Goal: Task Accomplishment & Management: Use online tool/utility

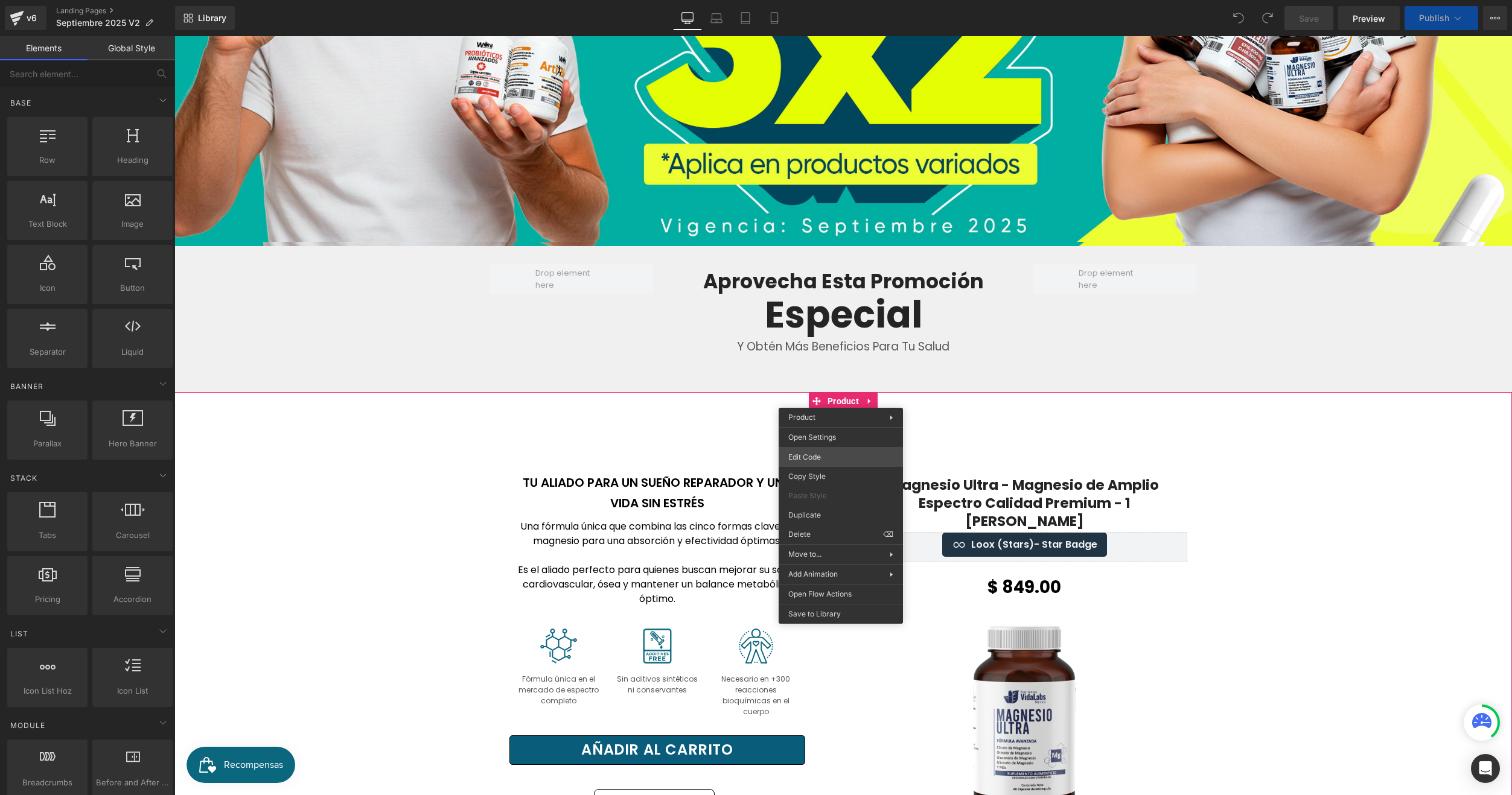
click at [813, 0] on div "You are previewing how the will restyle your page. You can not edit Elements in…" at bounding box center [756, 0] width 1512 height 0
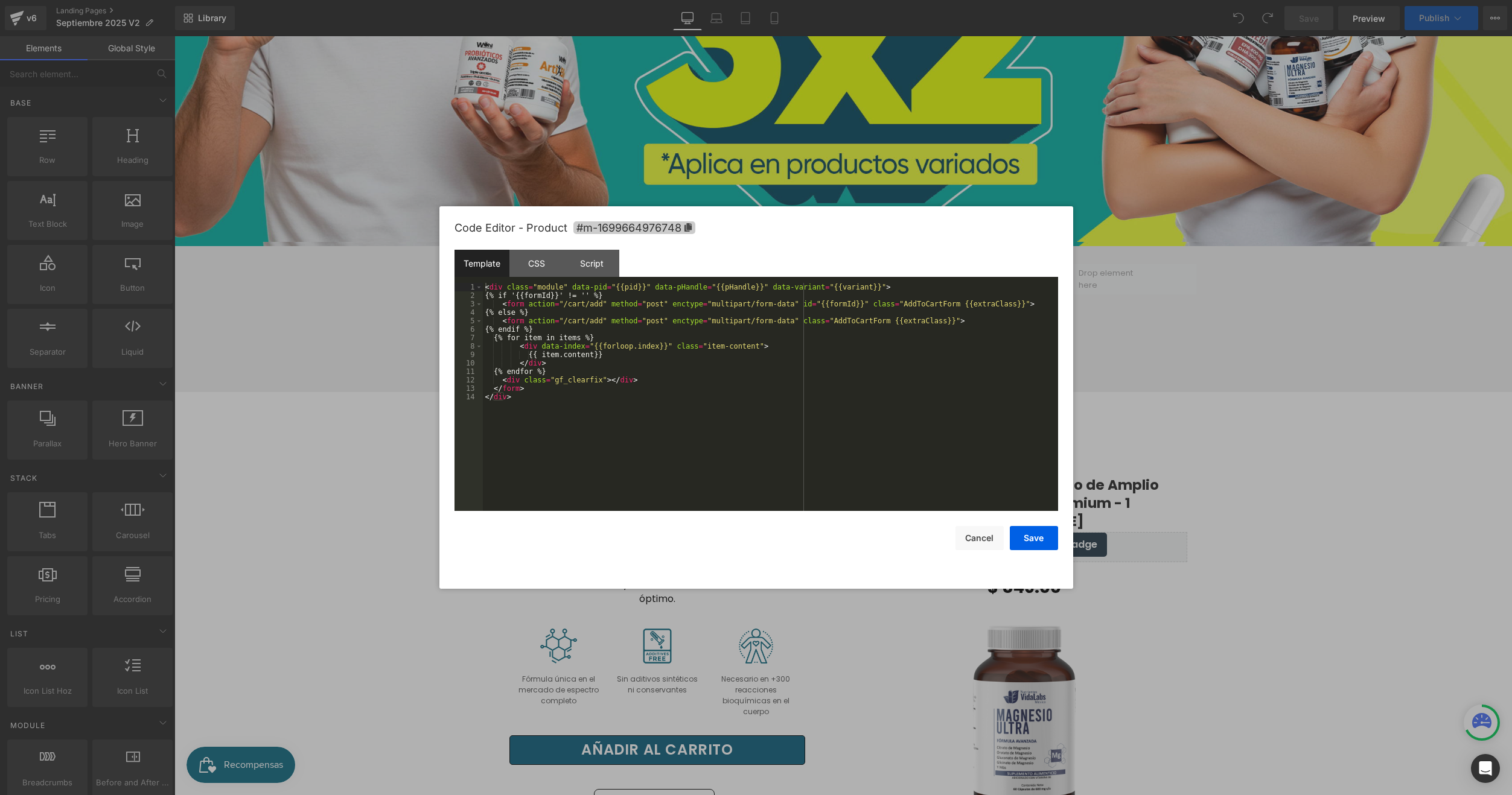
click at [694, 230] on span "#m-1699664976748" at bounding box center [634, 228] width 122 height 13
drag, startPoint x: 590, startPoint y: 625, endPoint x: 399, endPoint y: 603, distance: 192.3
click at [590, 625] on div at bounding box center [756, 397] width 1512 height 795
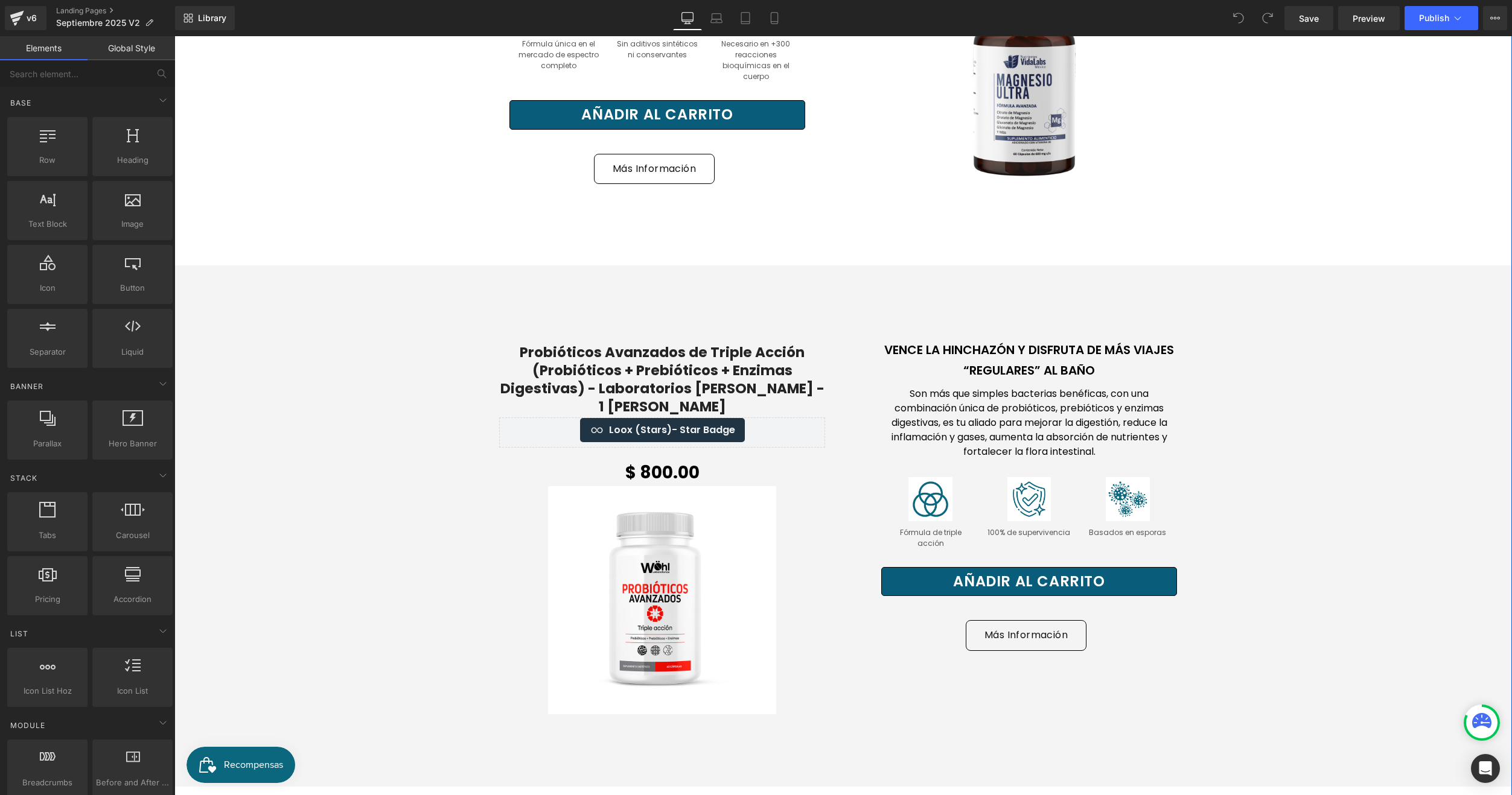
scroll to position [1026, 0]
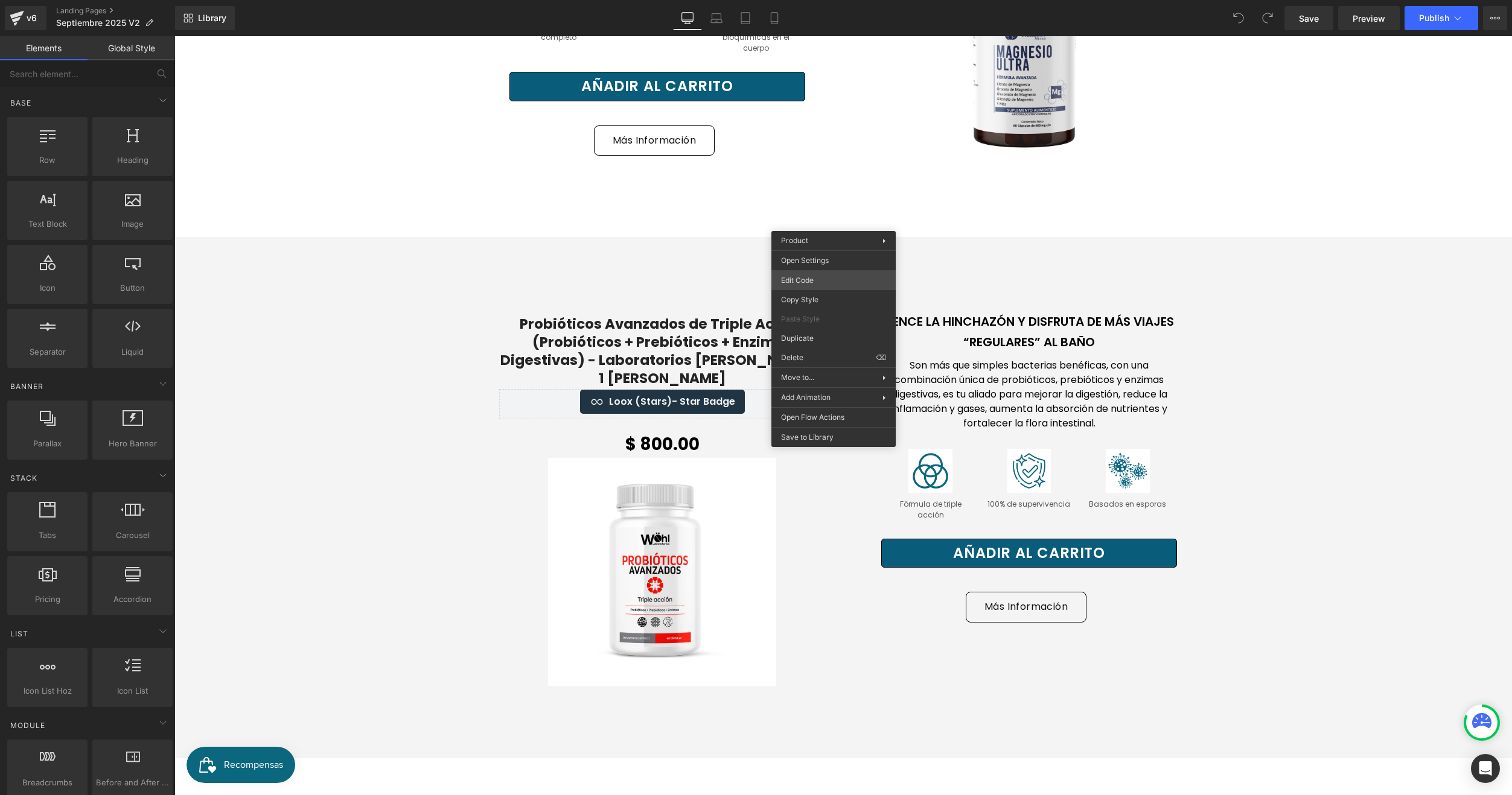
click at [809, 0] on div "You are previewing how the will restyle your page. You can not edit Elements in…" at bounding box center [756, 0] width 1512 height 0
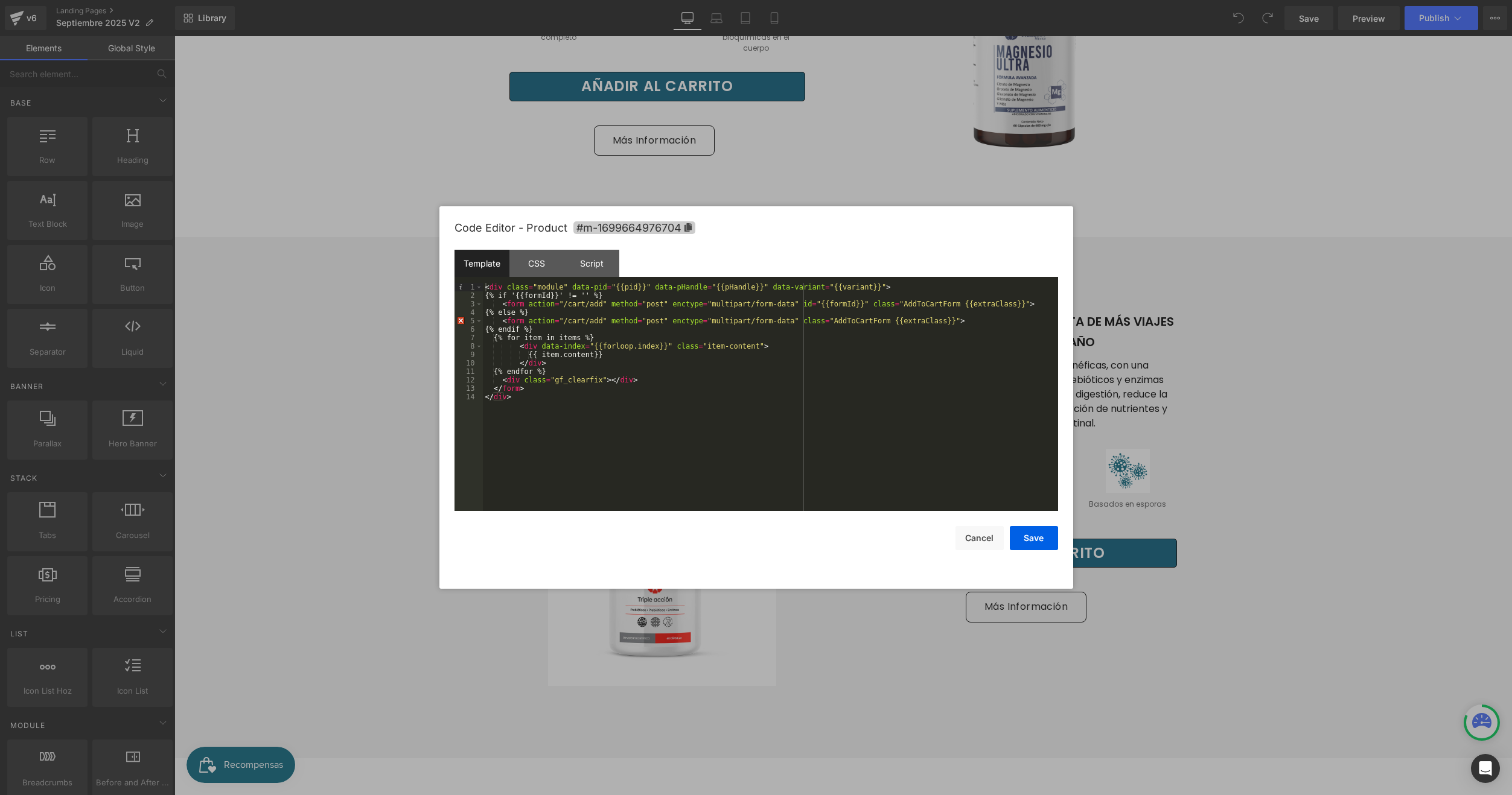
click at [688, 229] on icon at bounding box center [687, 228] width 7 height 9
click at [362, 541] on div at bounding box center [756, 397] width 1512 height 795
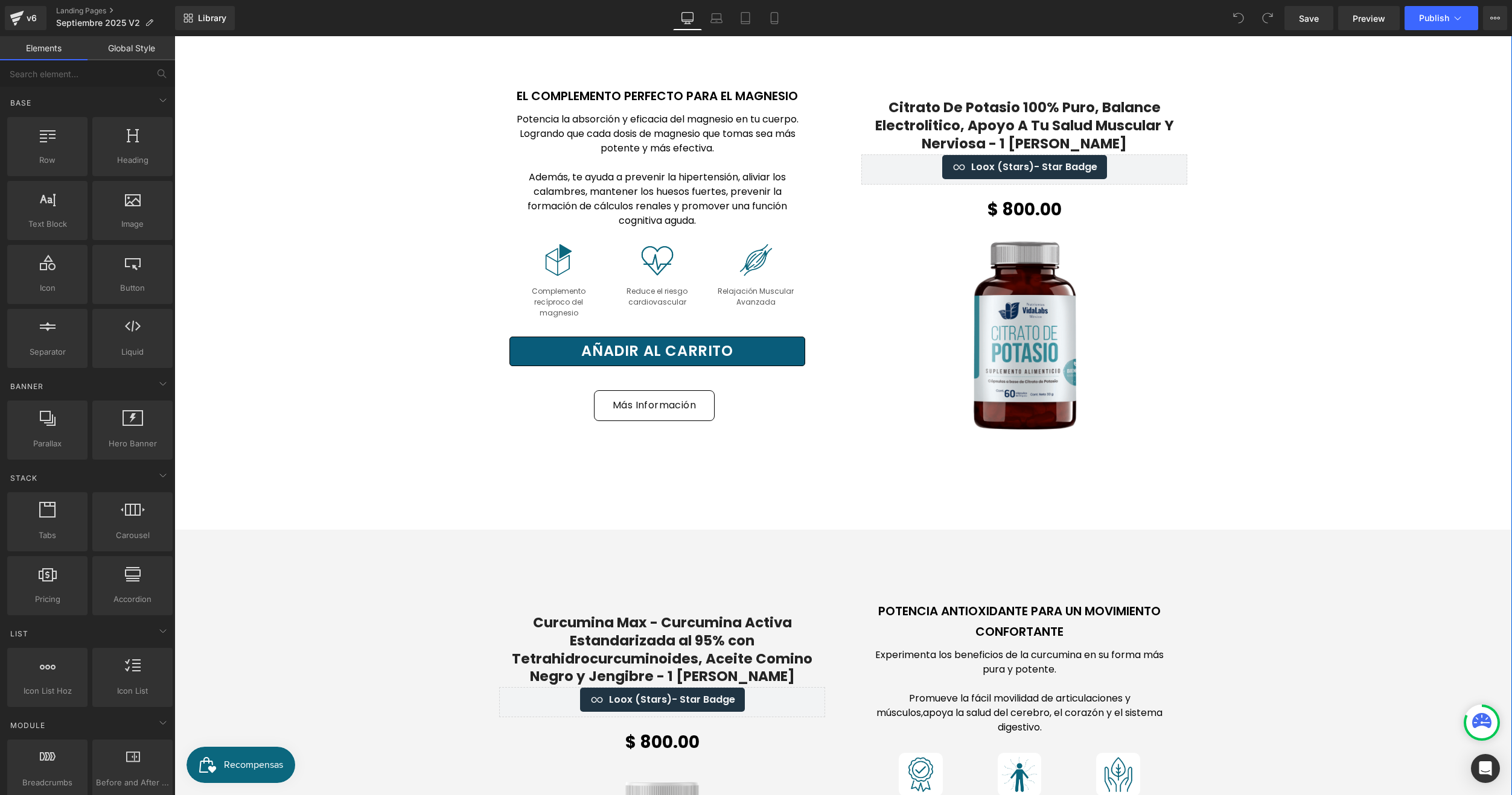
scroll to position [1991, 0]
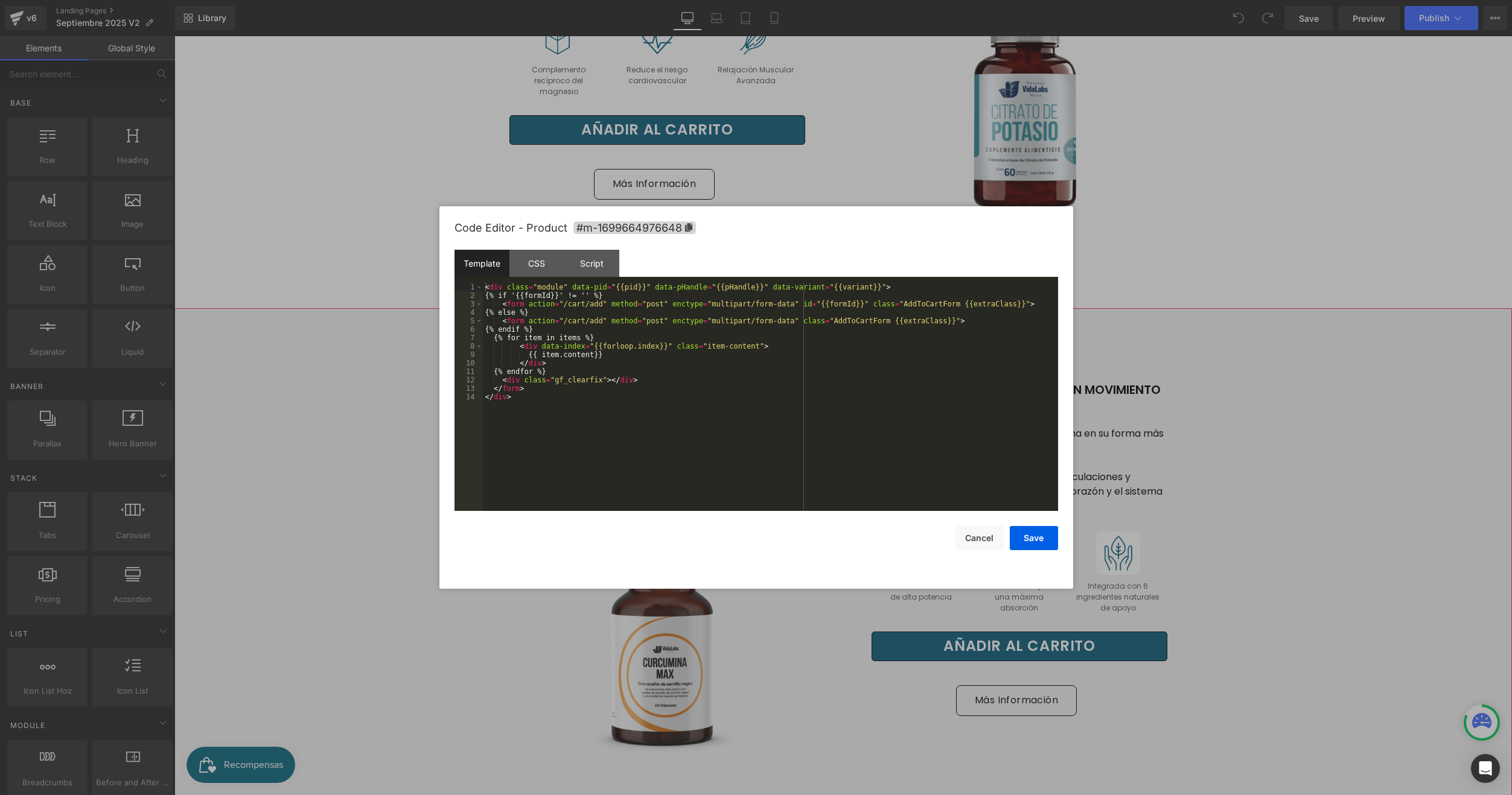
click at [808, 0] on div "You are previewing how the will restyle your page. You can not edit Elements in…" at bounding box center [756, 0] width 1512 height 0
click at [687, 223] on span "#m-1699664976648" at bounding box center [634, 228] width 122 height 13
click at [357, 298] on div at bounding box center [756, 397] width 1512 height 795
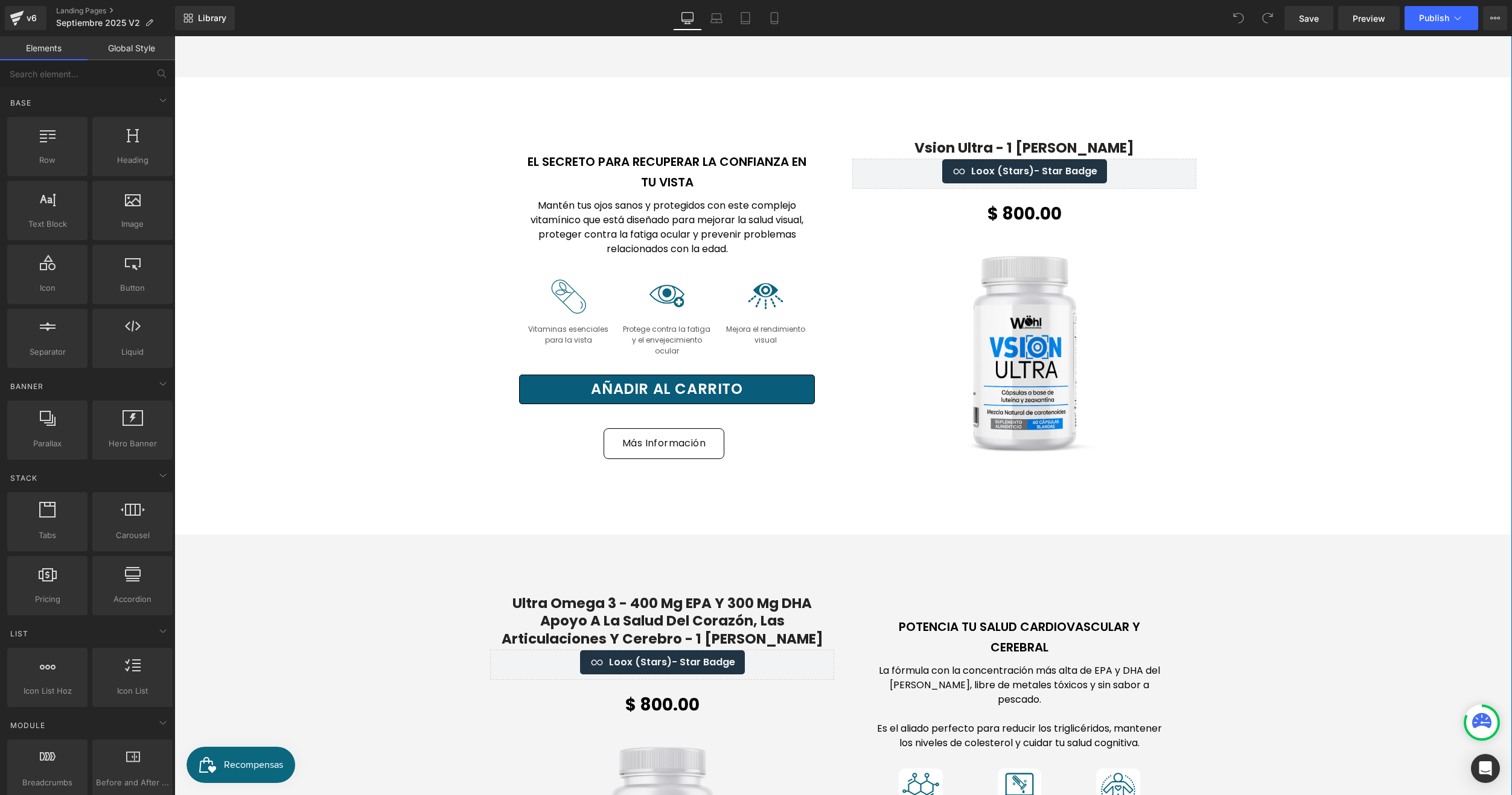
scroll to position [3078, 0]
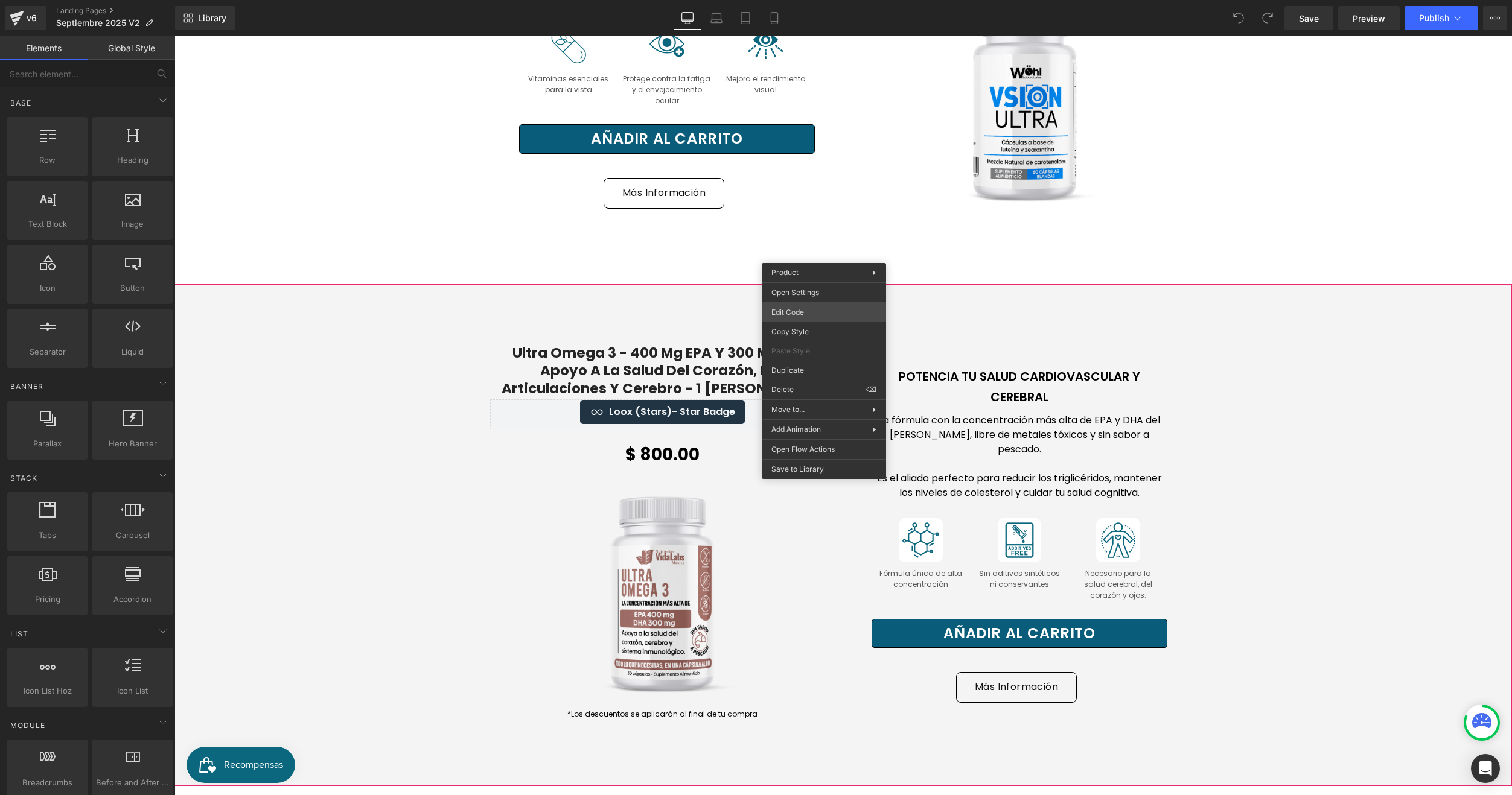
click at [800, 0] on div "You are previewing how the will restyle your page. You can not edit Elements in…" at bounding box center [756, 0] width 1512 height 0
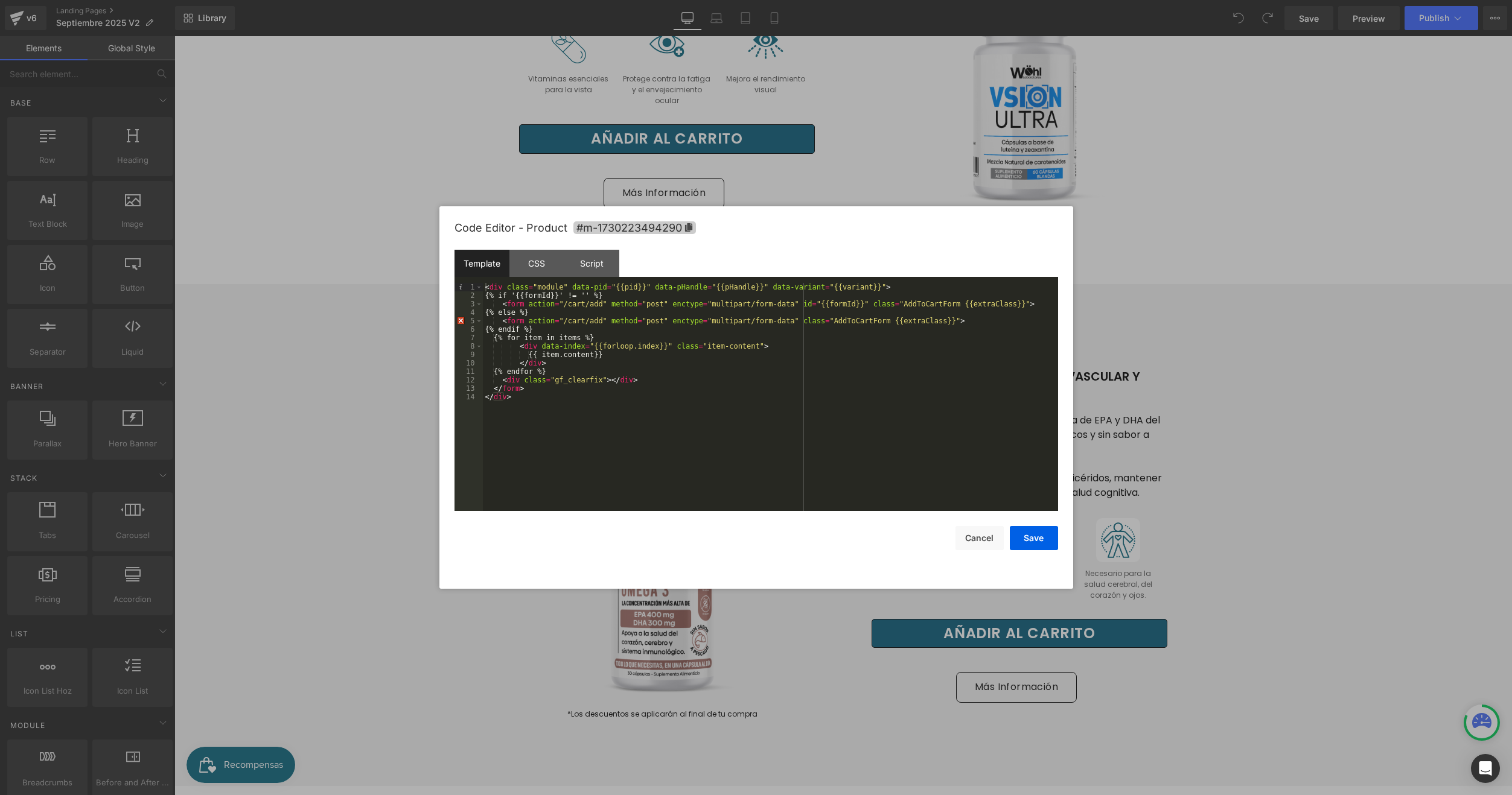
click at [676, 232] on span "#m-1730223494290" at bounding box center [634, 228] width 122 height 13
click at [387, 319] on div at bounding box center [756, 397] width 1512 height 795
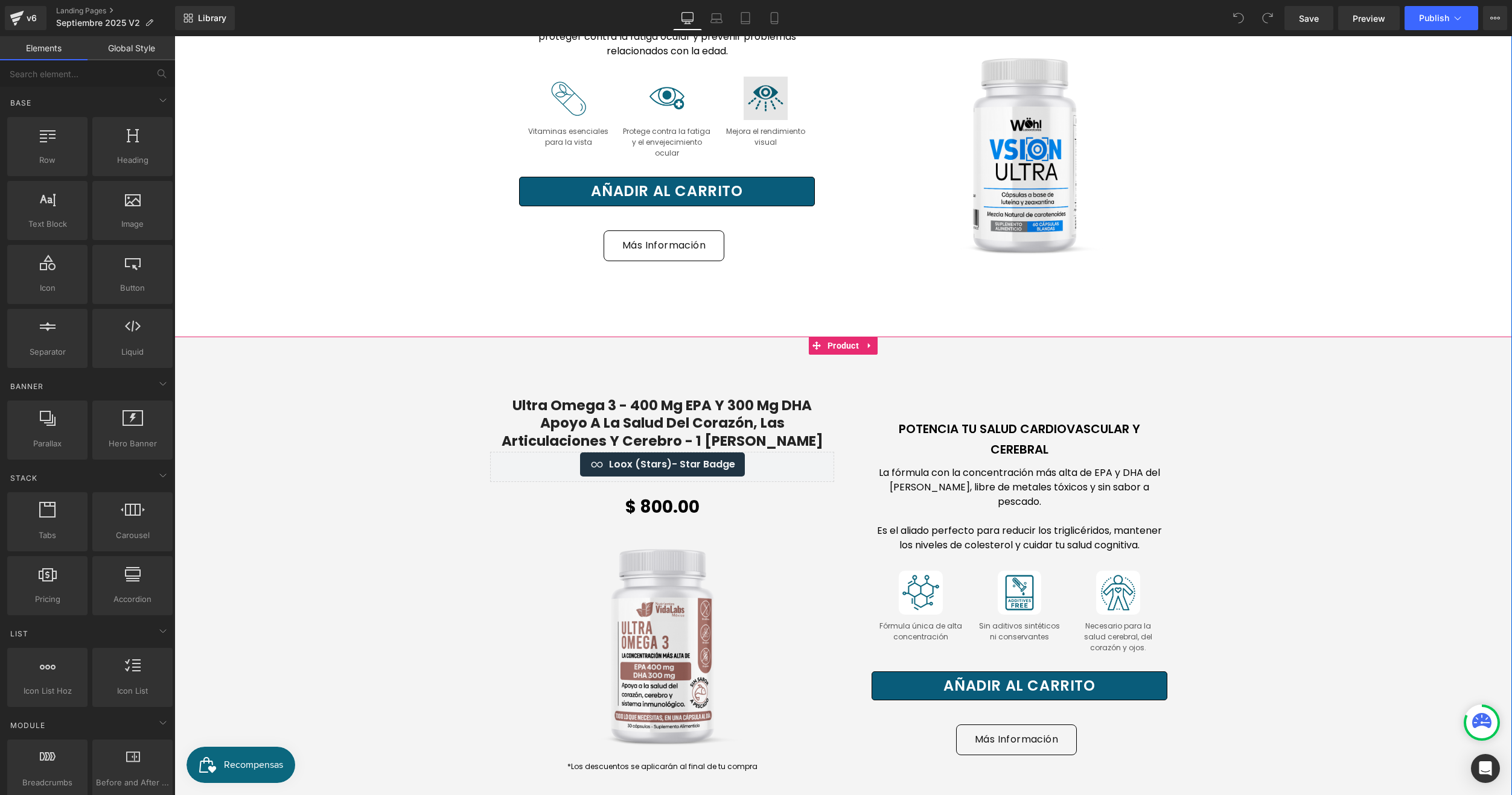
scroll to position [2776, 0]
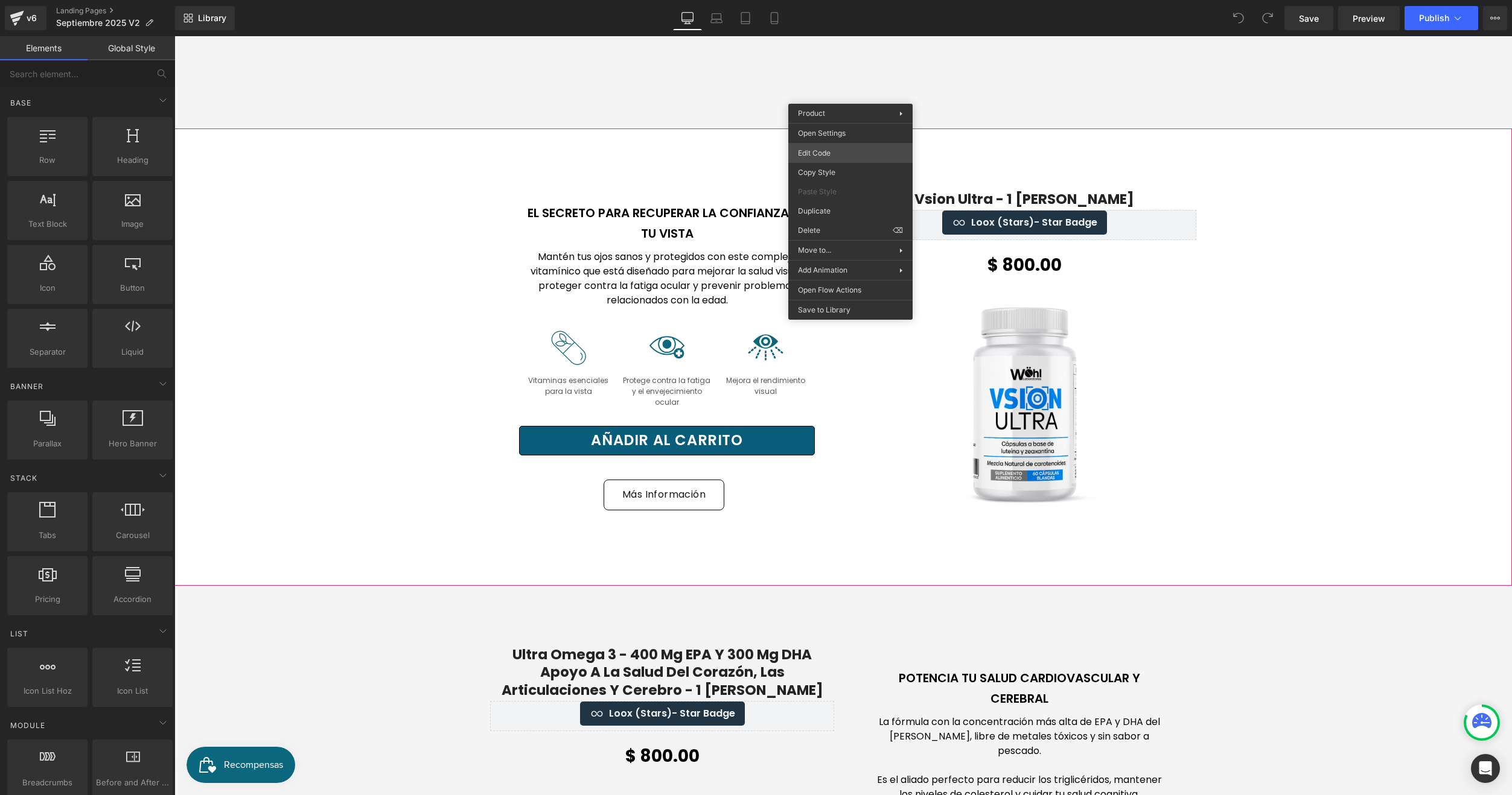
click at [823, 150] on body "You are previewing how the will restyle your page. You can not edit Elements in…" at bounding box center [756, 397] width 1512 height 795
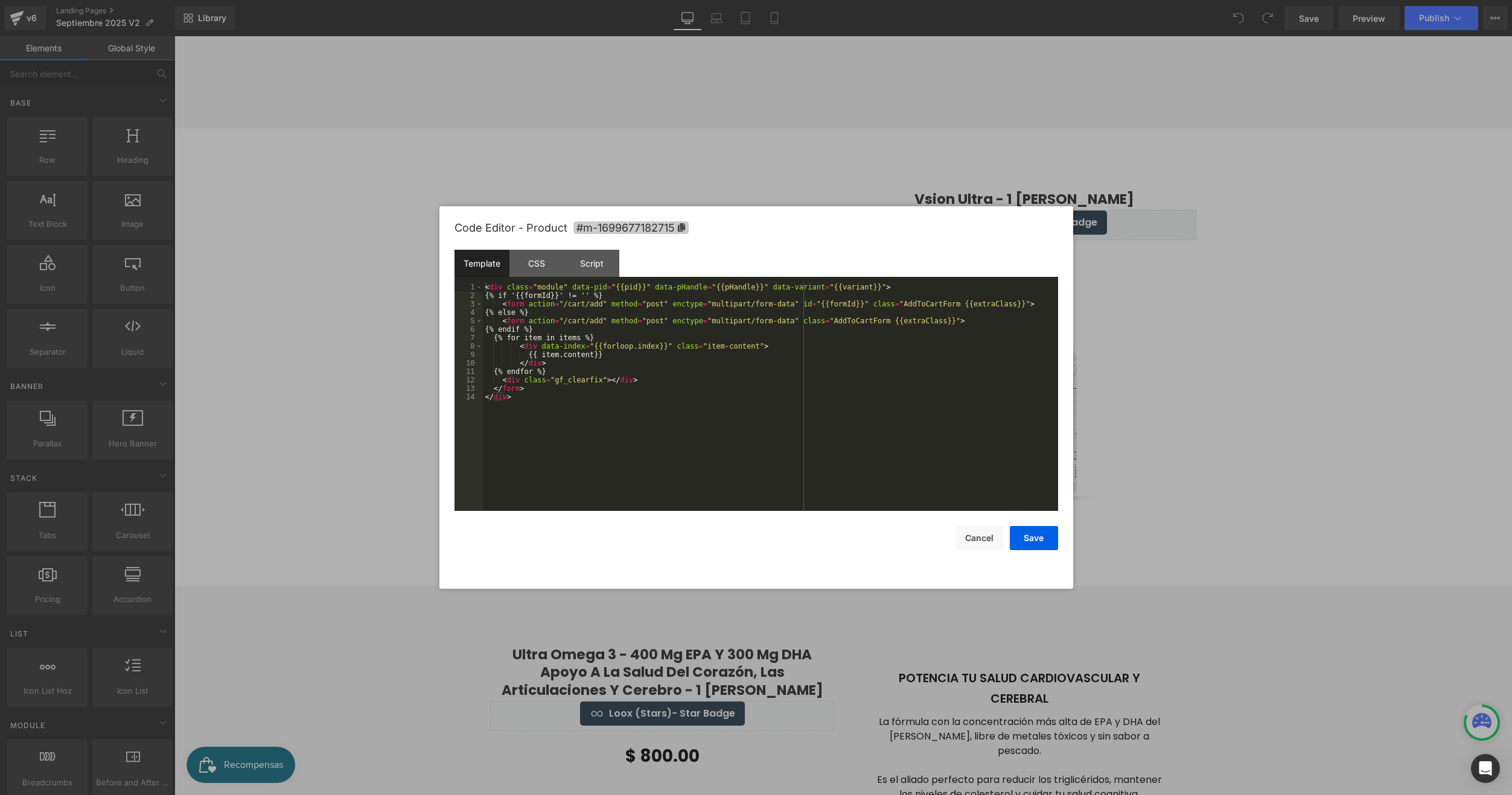
click at [678, 227] on icon at bounding box center [682, 228] width 9 height 9
drag, startPoint x: 287, startPoint y: 351, endPoint x: 147, endPoint y: 339, distance: 140.5
click at [287, 351] on div at bounding box center [756, 397] width 1512 height 795
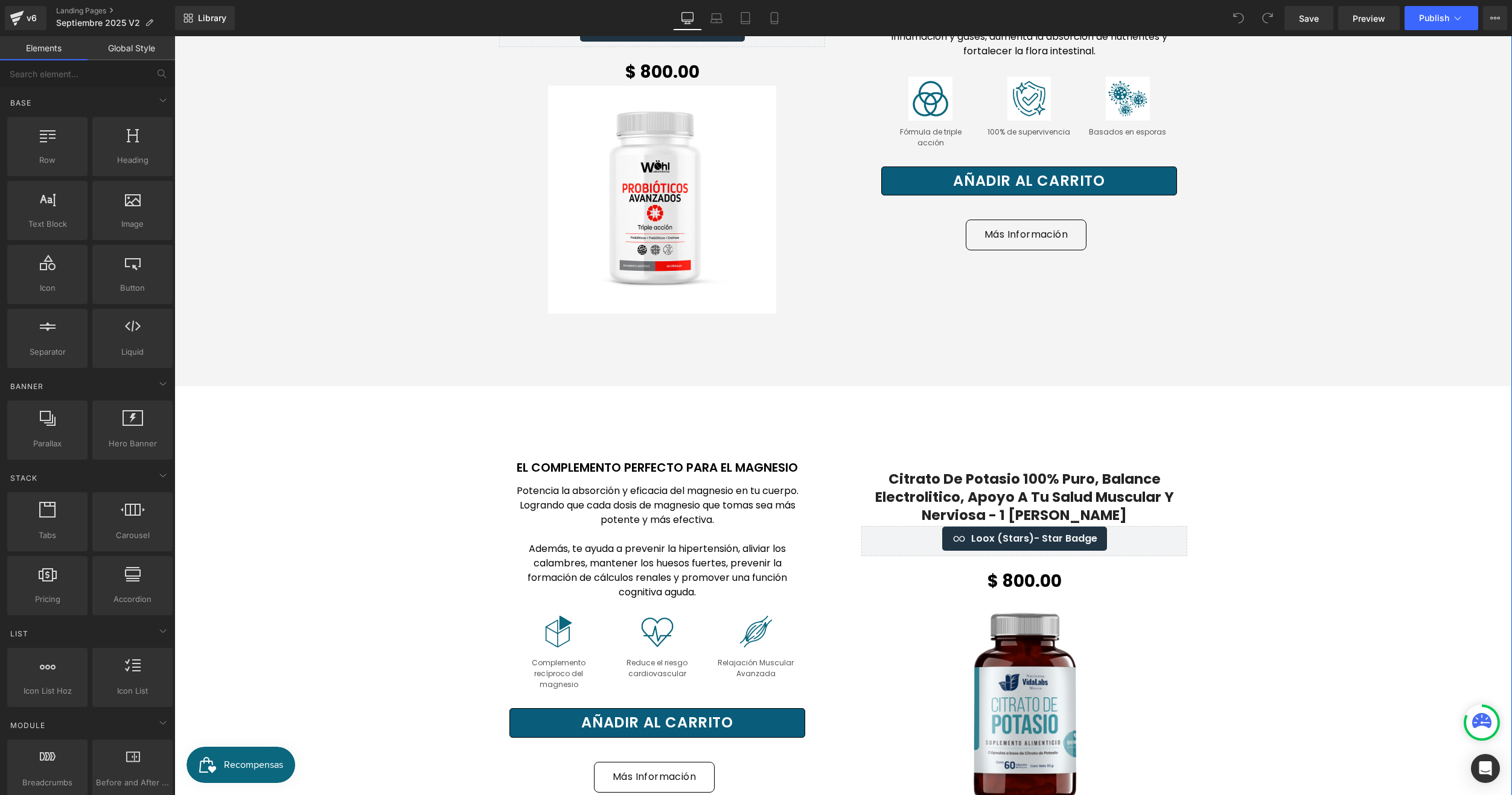
scroll to position [1388, 0]
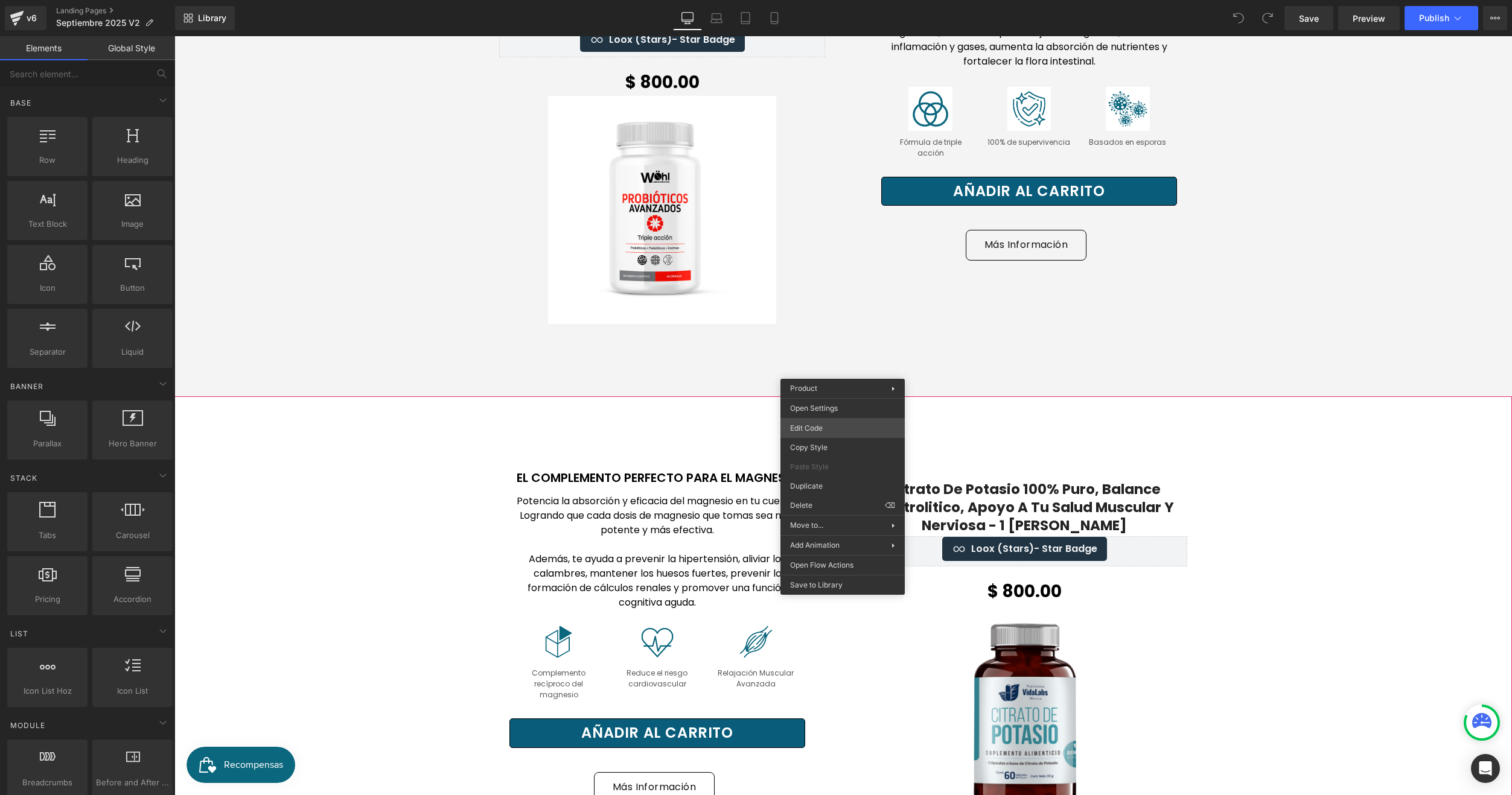
click at [830, 0] on div "You are previewing how the will restyle your page. You can not edit Elements in…" at bounding box center [756, 0] width 1512 height 0
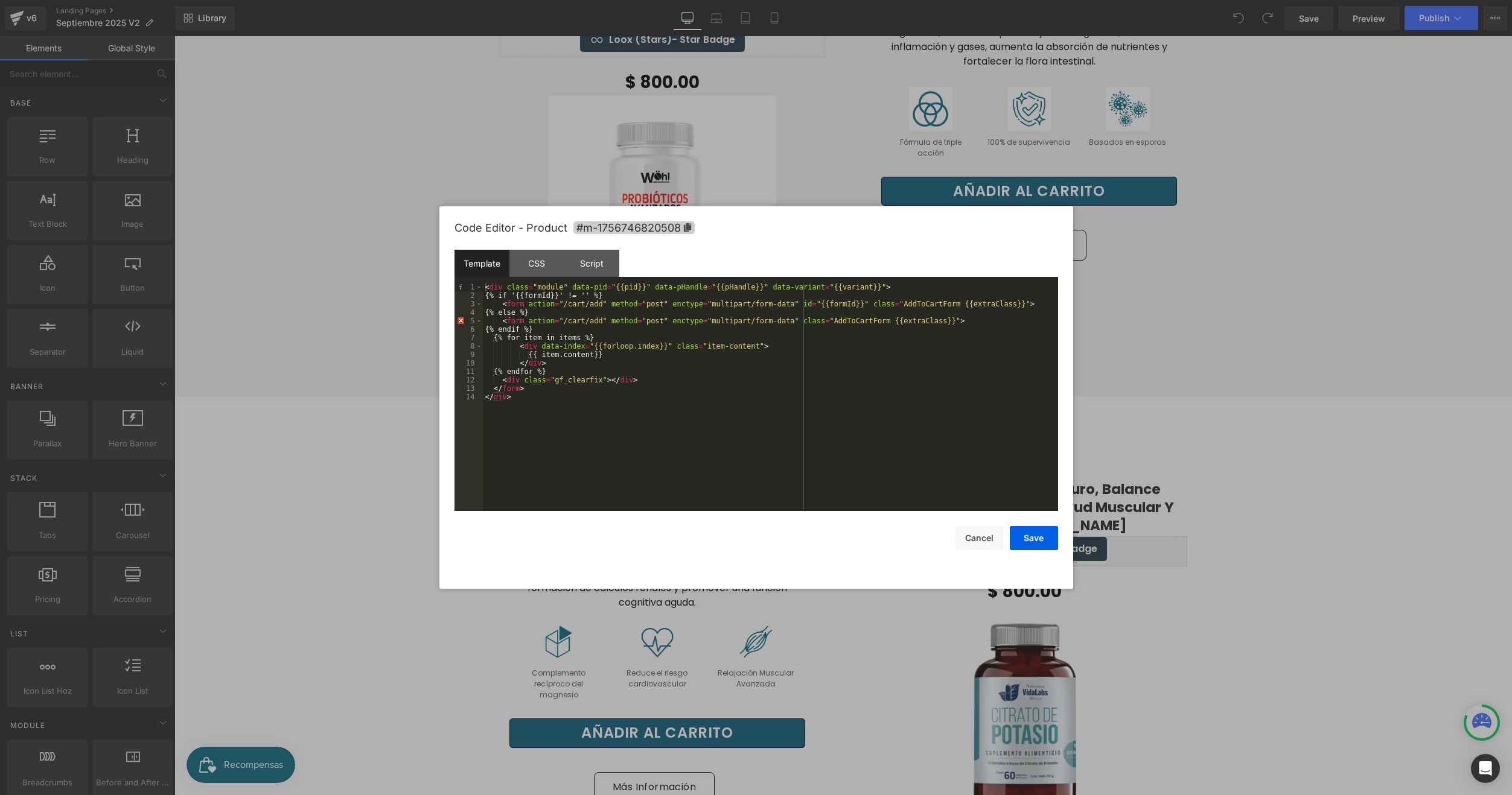
click at [671, 223] on span "#m-1756746820508" at bounding box center [634, 228] width 121 height 13
click at [387, 278] on div at bounding box center [756, 397] width 1512 height 795
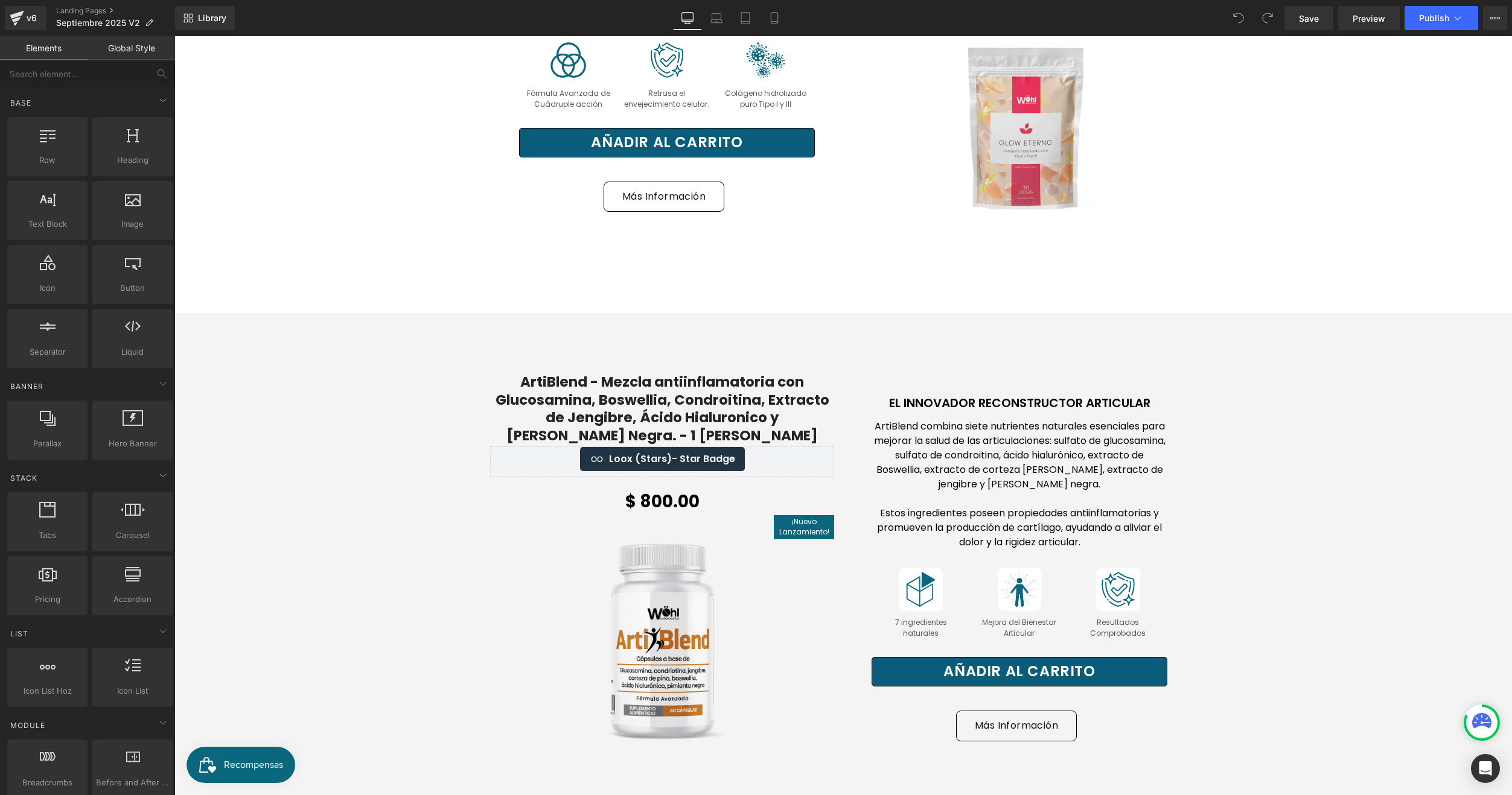
scroll to position [4043, 0]
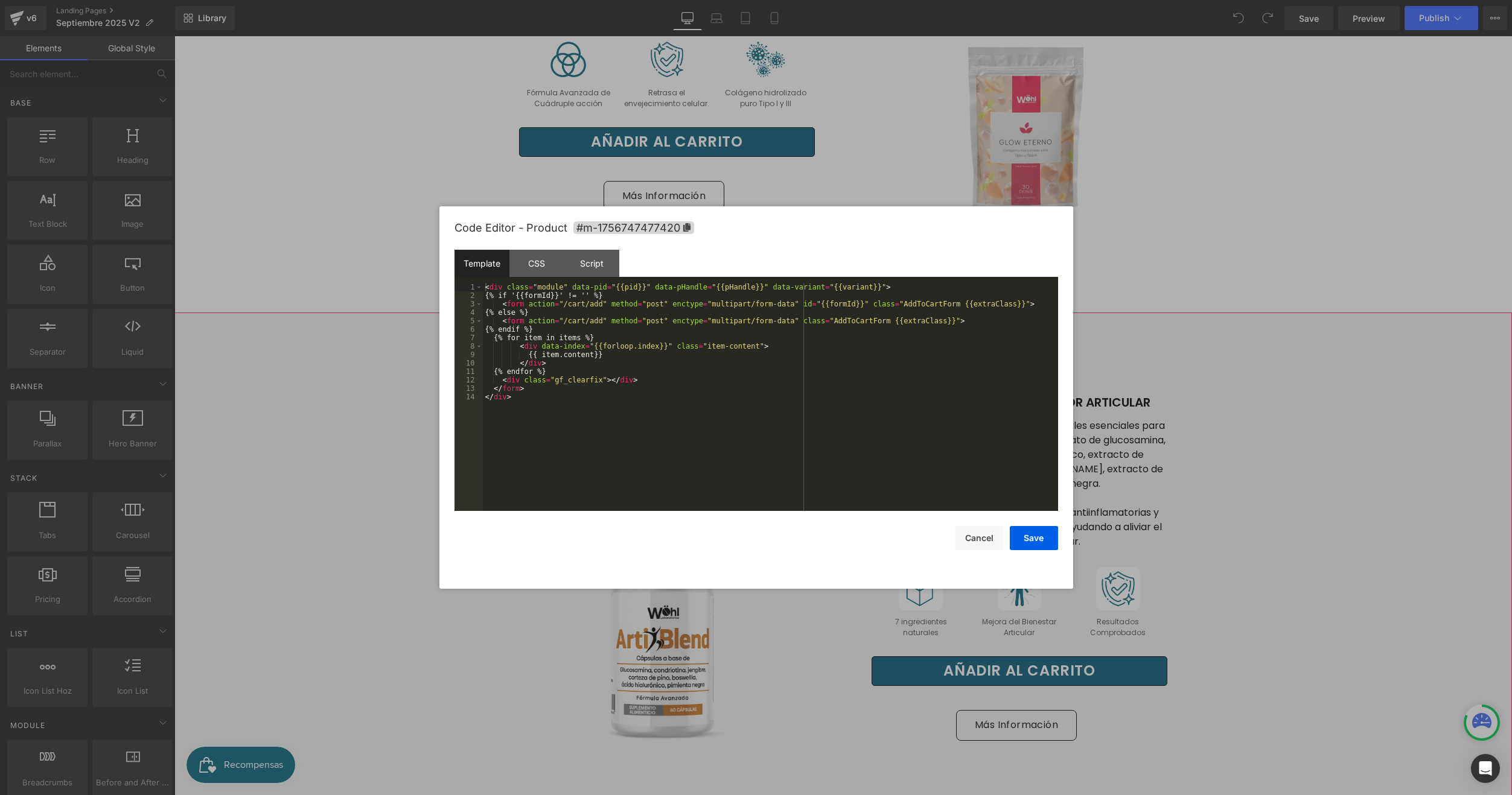
click at [817, 0] on div "You are previewing how the will restyle your page. You can not edit Elements in…" at bounding box center [756, 0] width 1512 height 0
click at [670, 235] on div "Code Editor - Product #m-1756747477420" at bounding box center [756, 228] width 604 height 44
click at [681, 227] on span "#m-1756747477420" at bounding box center [634, 228] width 121 height 13
click at [386, 332] on div at bounding box center [756, 397] width 1512 height 795
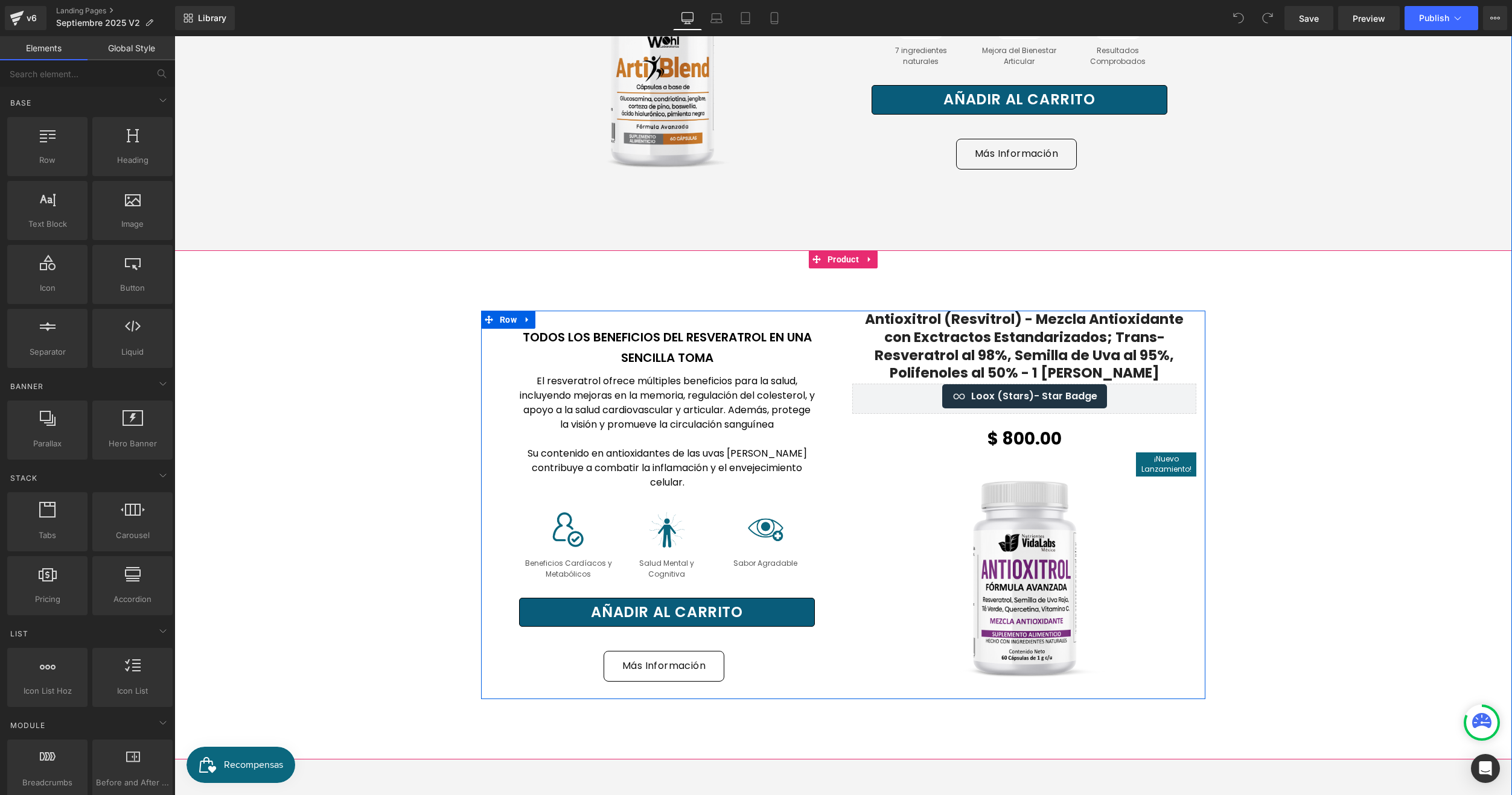
scroll to position [4586, 0]
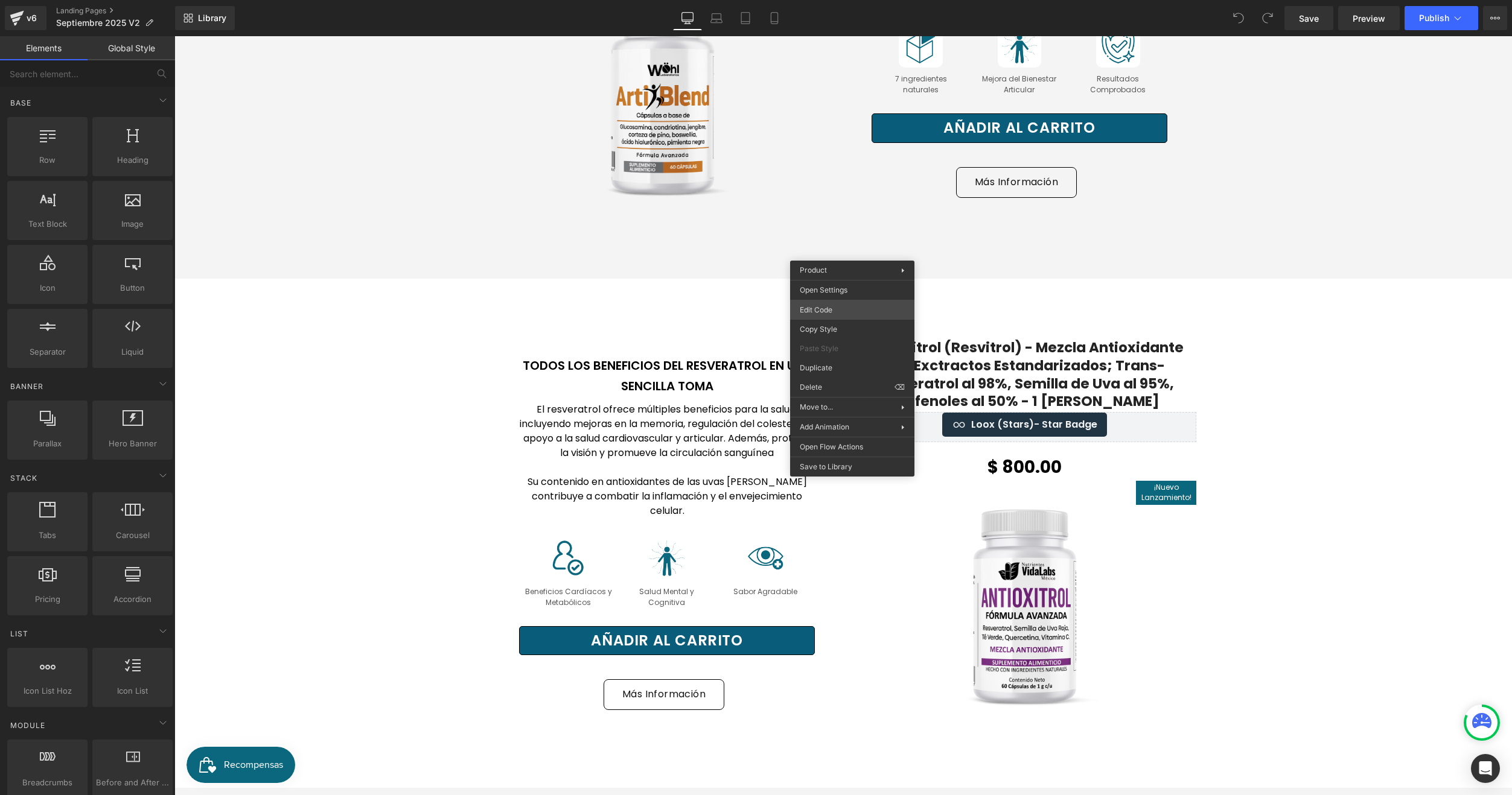
click at [826, 0] on div "You are previewing how the will restyle your page. You can not edit Elements in…" at bounding box center [756, 0] width 1512 height 0
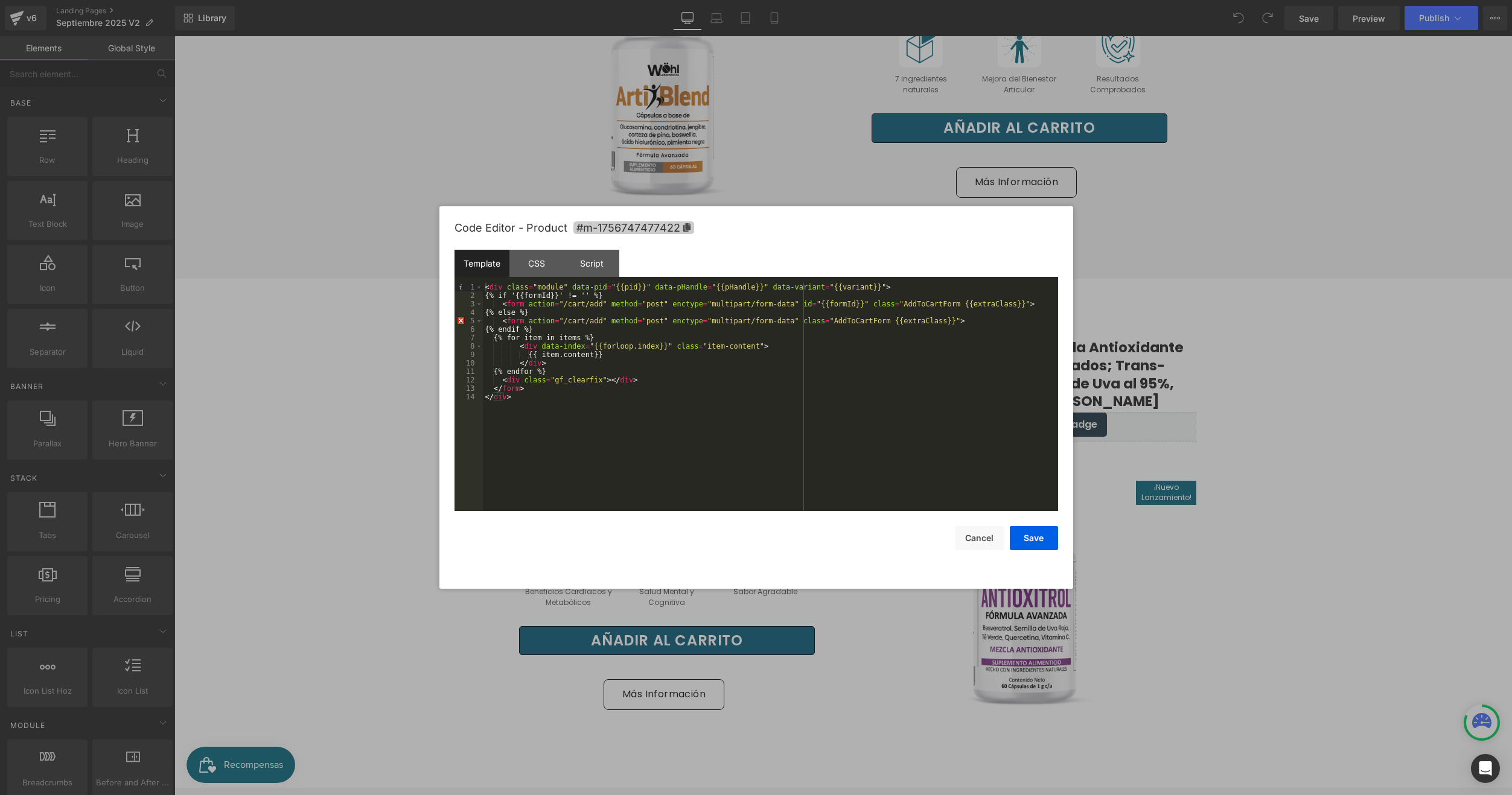
click at [692, 232] on span "#m-1756747477422" at bounding box center [634, 228] width 121 height 13
click at [333, 249] on div at bounding box center [756, 397] width 1512 height 795
